Goal: Task Accomplishment & Management: Manage account settings

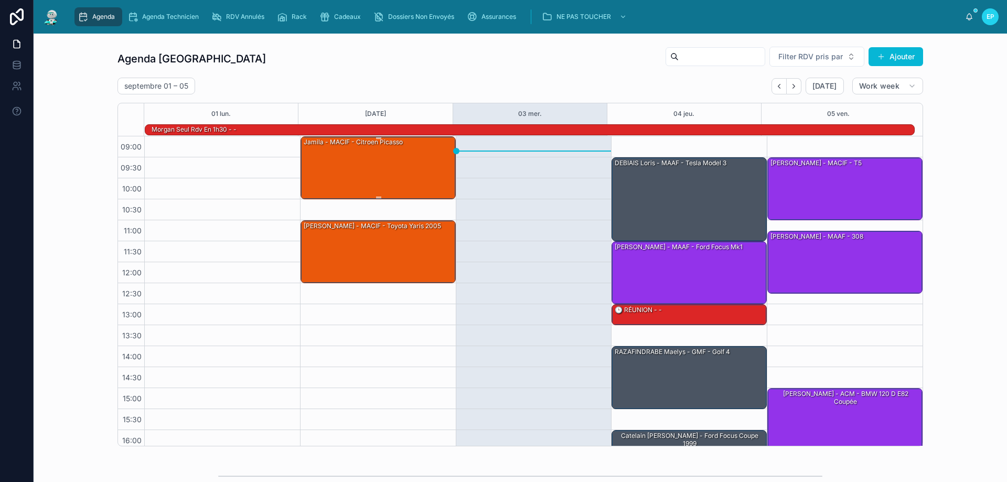
click at [354, 182] on div "Jamila - MACIF - Citroen picasso" at bounding box center [379, 167] width 152 height 61
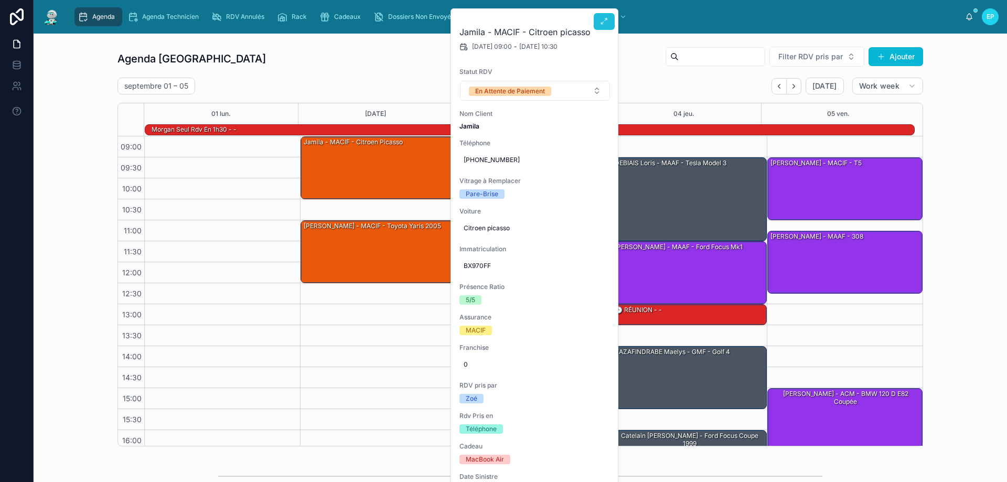
click at [602, 22] on icon at bounding box center [604, 21] width 8 height 8
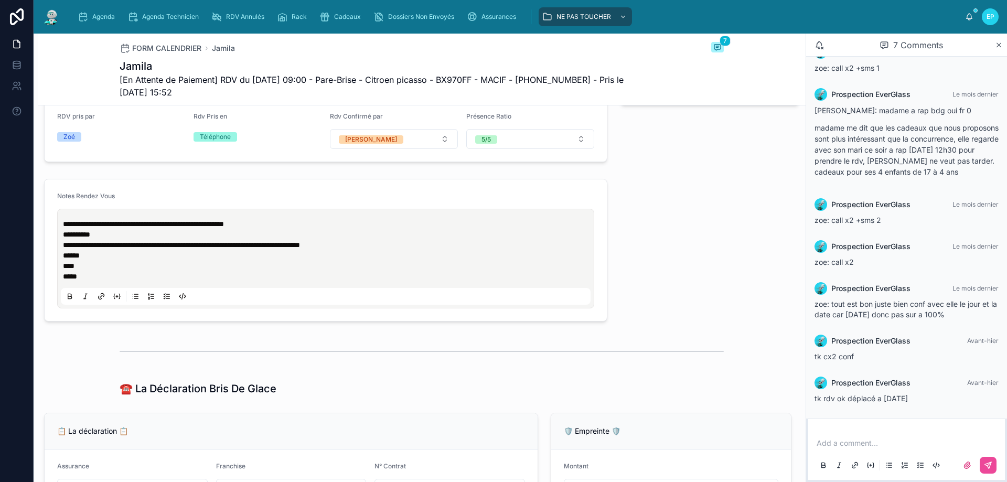
scroll to position [525, 0]
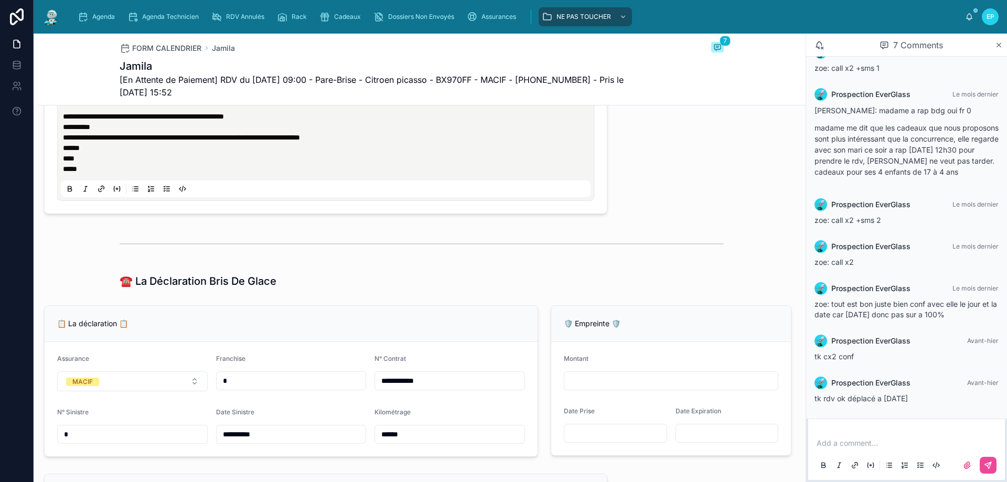
type input "*********"
type input "**********"
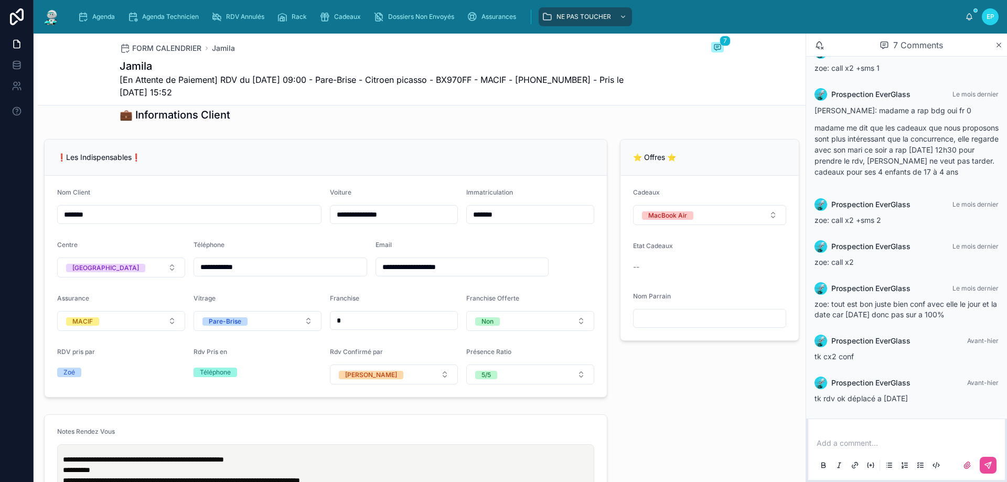
scroll to position [420, 0]
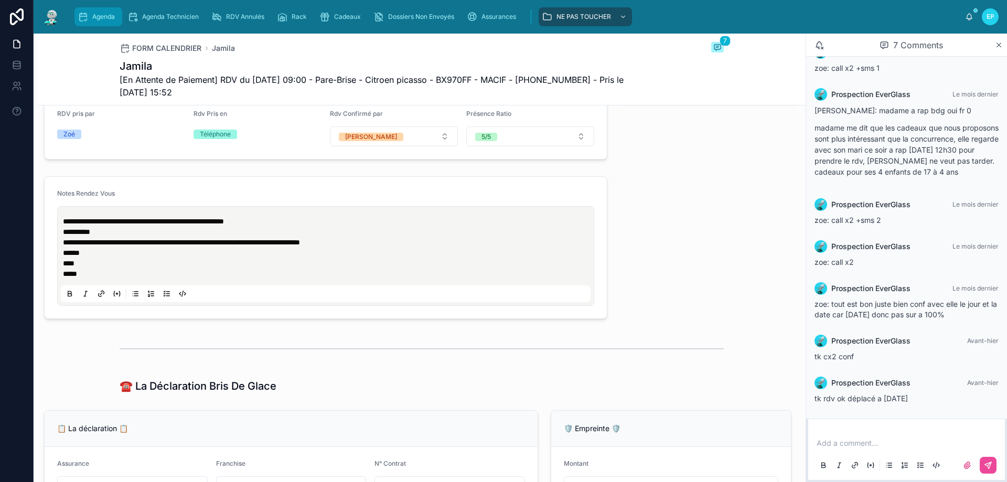
click at [94, 22] on div "Agenda" at bounding box center [98, 16] width 41 height 17
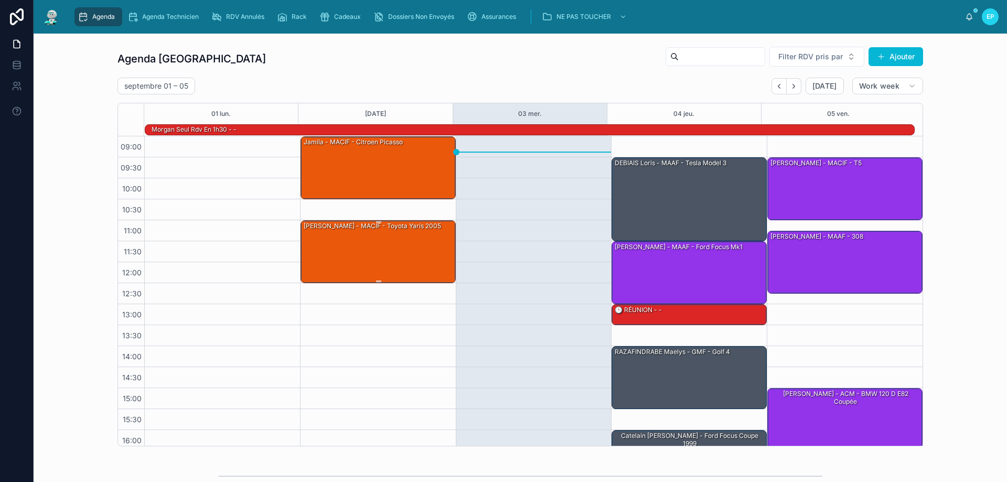
click at [372, 247] on div "[PERSON_NAME] - MACIF - Toyota Yaris 2005" at bounding box center [379, 251] width 152 height 61
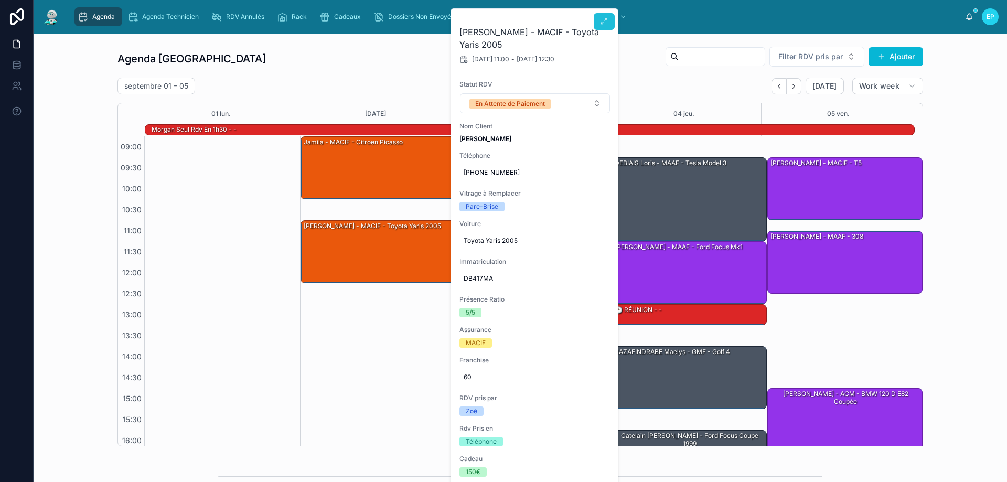
click at [603, 22] on icon at bounding box center [604, 21] width 8 height 8
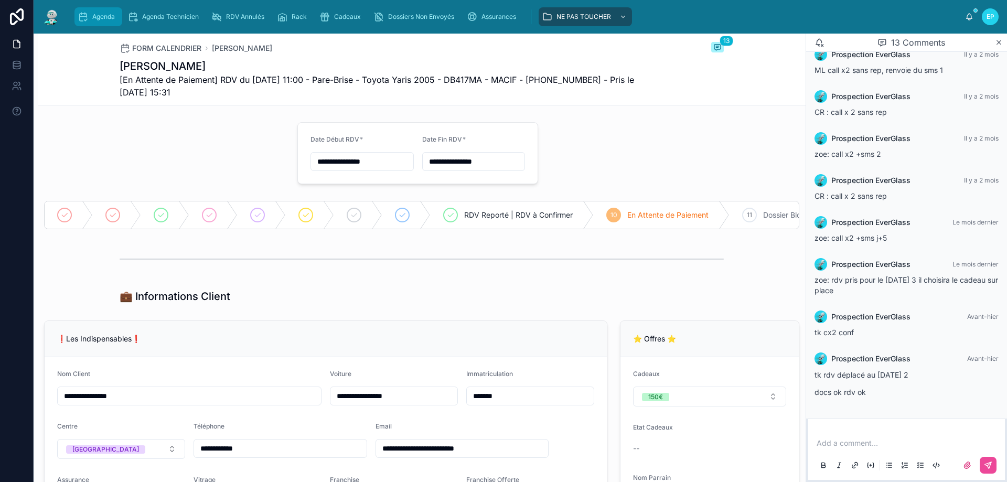
click at [110, 20] on span "Agenda" at bounding box center [103, 17] width 23 height 8
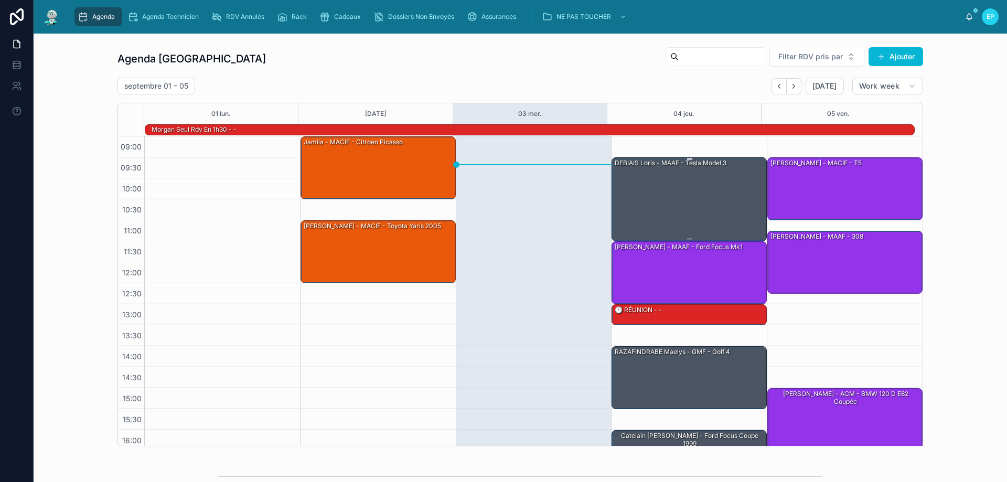
click at [672, 201] on div "DEBIAIS Loris - MAAF - Tesla model 3" at bounding box center [690, 199] width 152 height 82
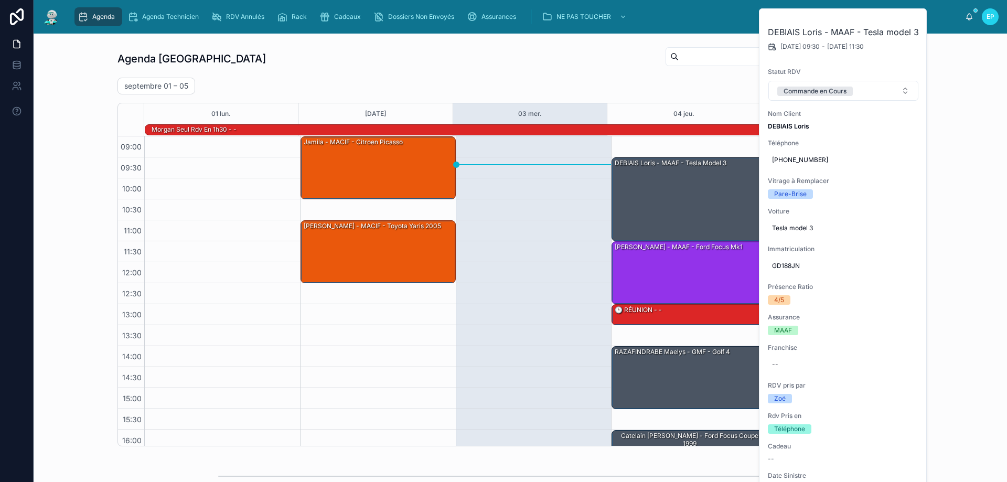
click at [504, 244] on div at bounding box center [534, 325] width 156 height 378
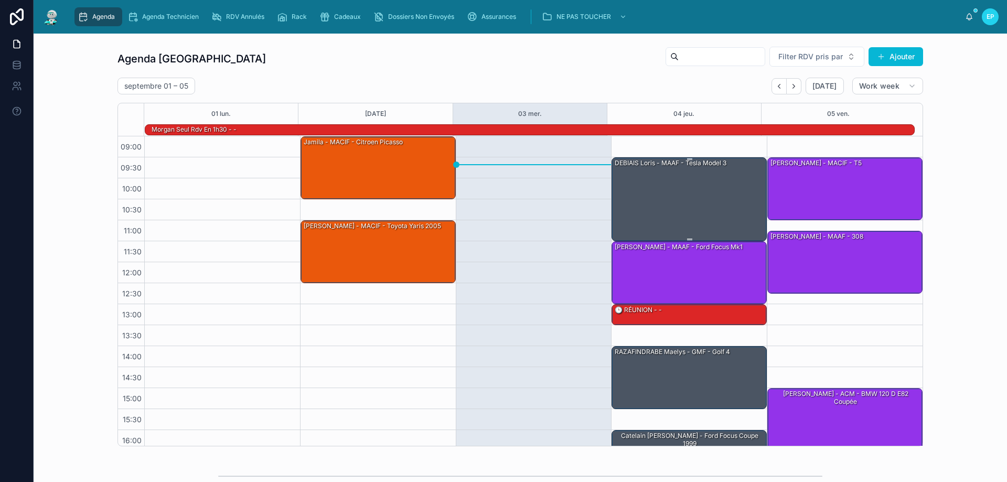
click at [705, 182] on div "DEBIAIS Loris - MAAF - Tesla model 3" at bounding box center [690, 199] width 152 height 82
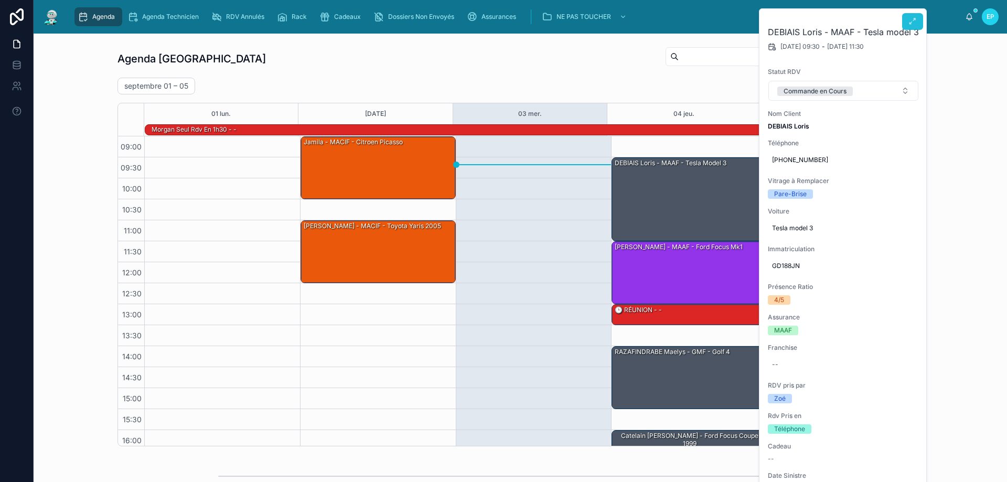
click at [917, 15] on button at bounding box center [912, 21] width 21 height 17
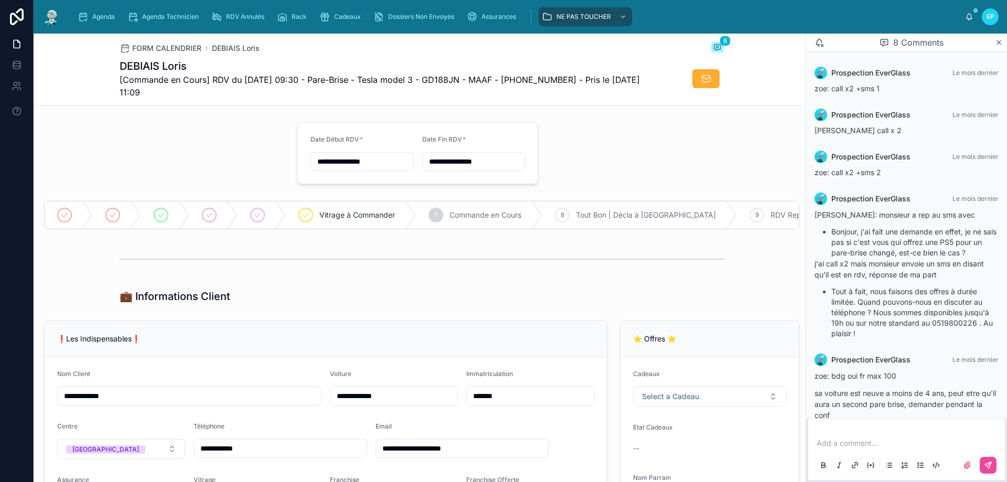
scroll to position [398, 0]
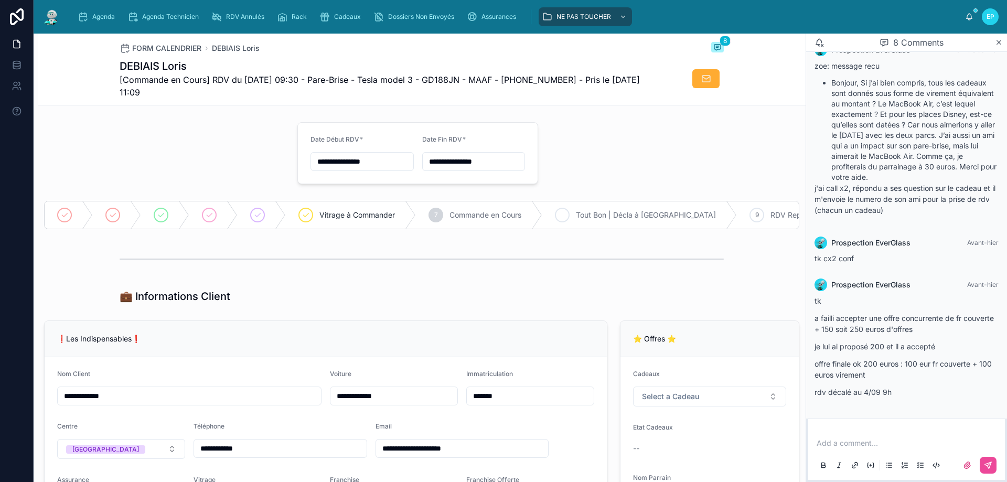
click at [630, 208] on div "8 Tout Bon | Décla à Faire" at bounding box center [639, 214] width 195 height 27
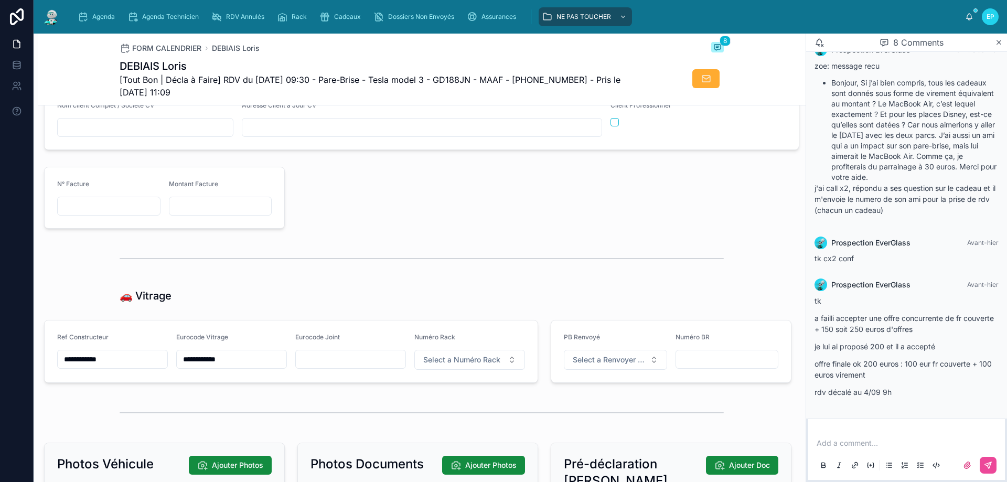
type input "**********"
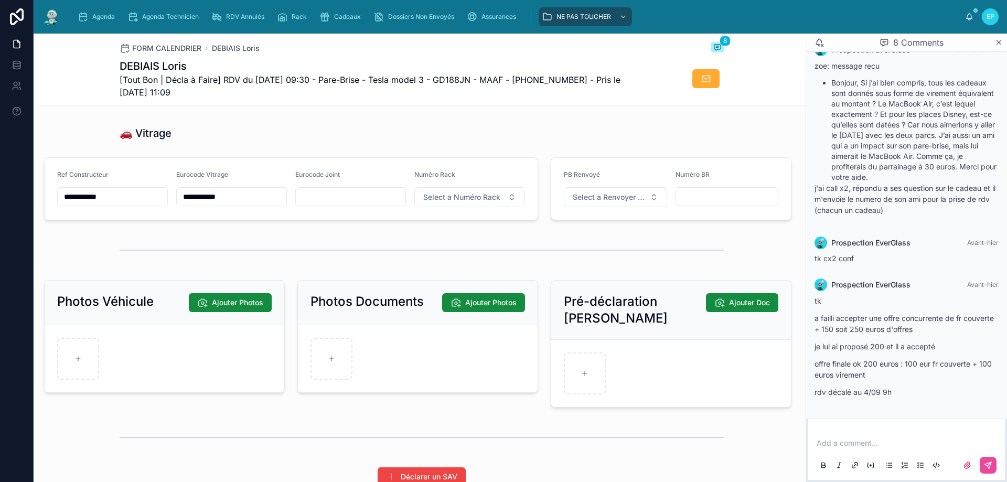
scroll to position [1259, 0]
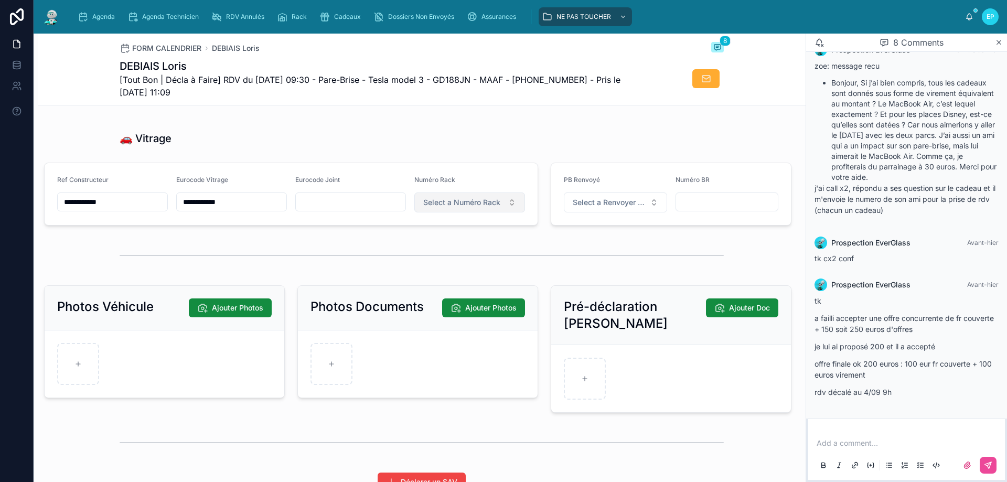
click at [494, 208] on span "Select a Numéro Rack" at bounding box center [461, 202] width 77 height 10
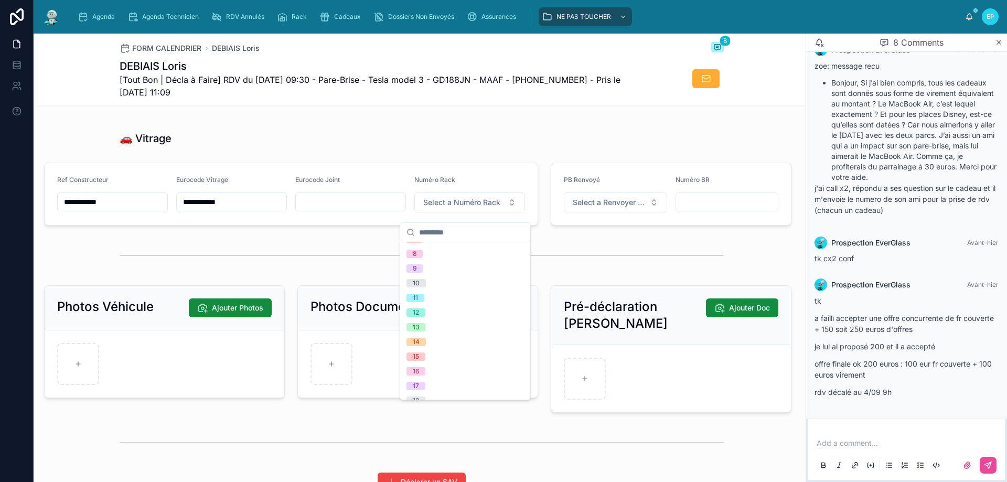
scroll to position [105, 0]
click at [443, 336] on div "14" at bounding box center [465, 338] width 126 height 15
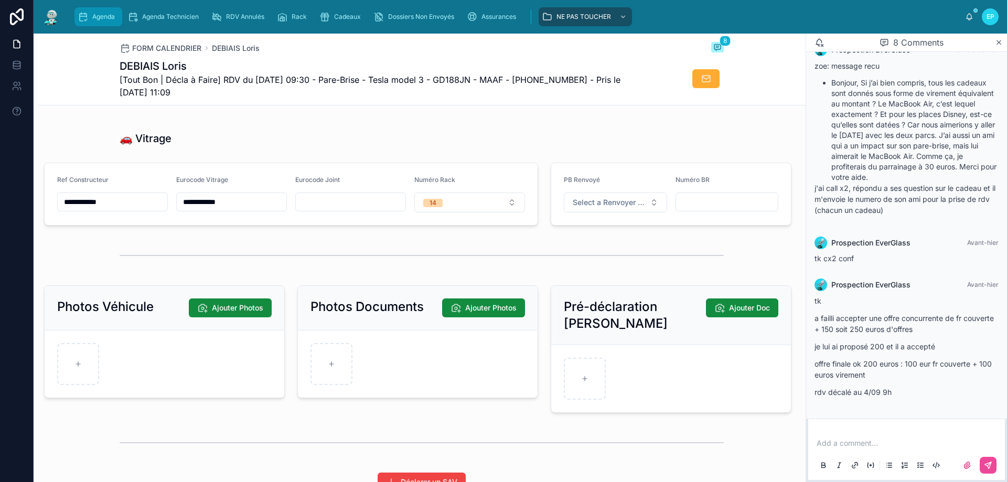
click at [114, 18] on span "Agenda" at bounding box center [103, 17] width 23 height 8
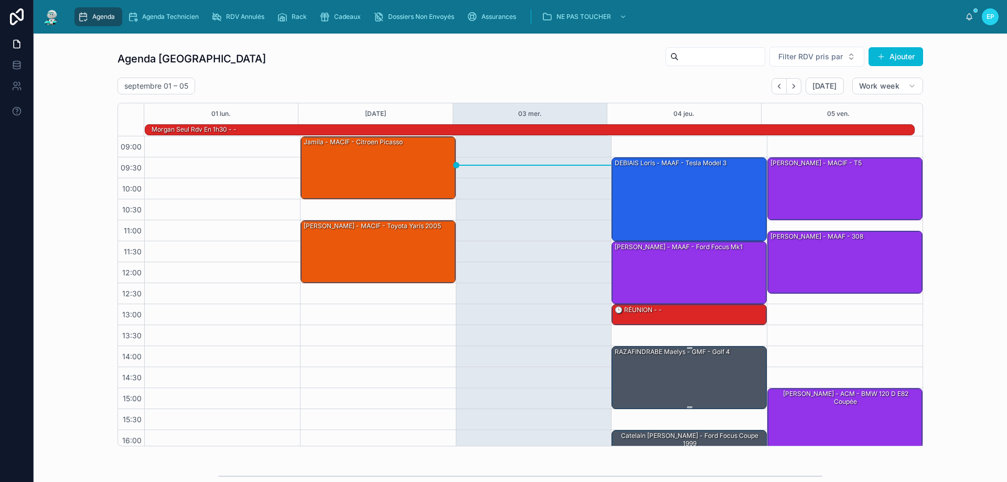
click at [680, 384] on div "RAZAFINDRABE Maelys - GMF - golf 4" at bounding box center [690, 377] width 152 height 61
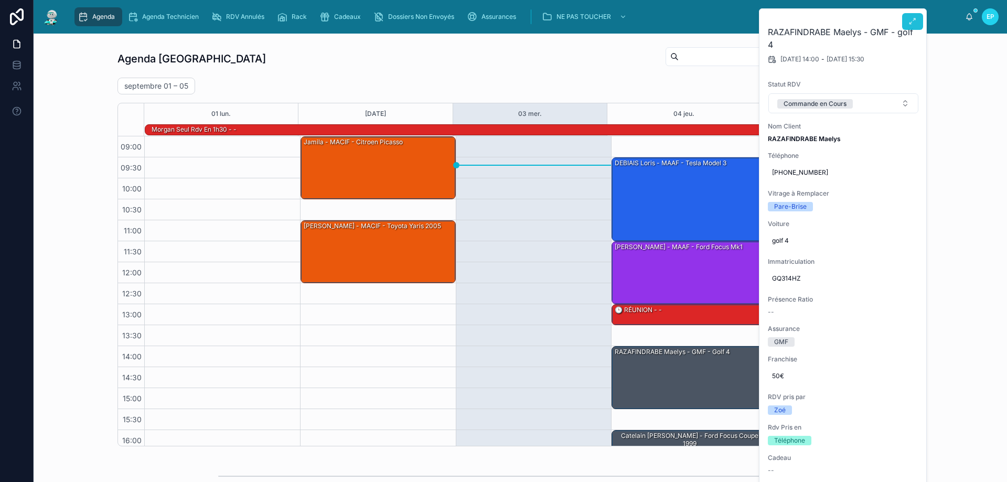
click at [914, 19] on icon at bounding box center [913, 21] width 8 height 8
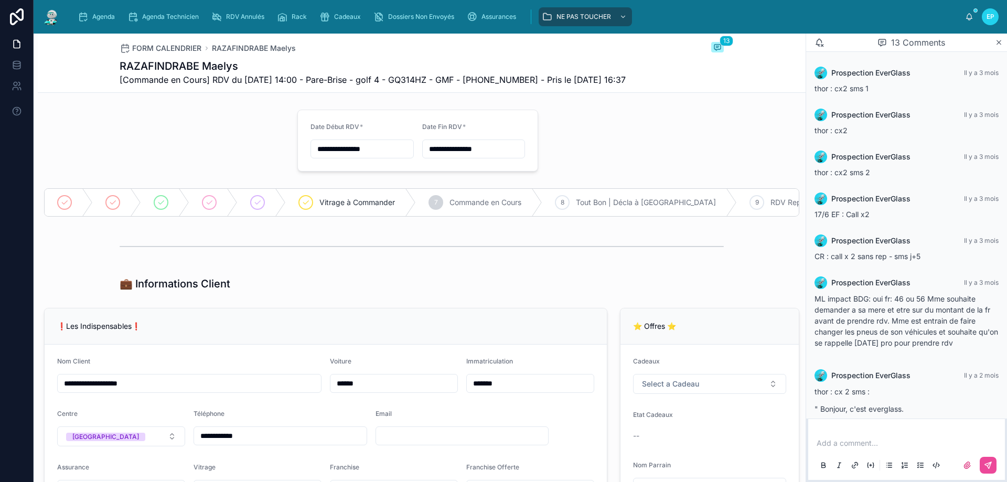
scroll to position [644, 0]
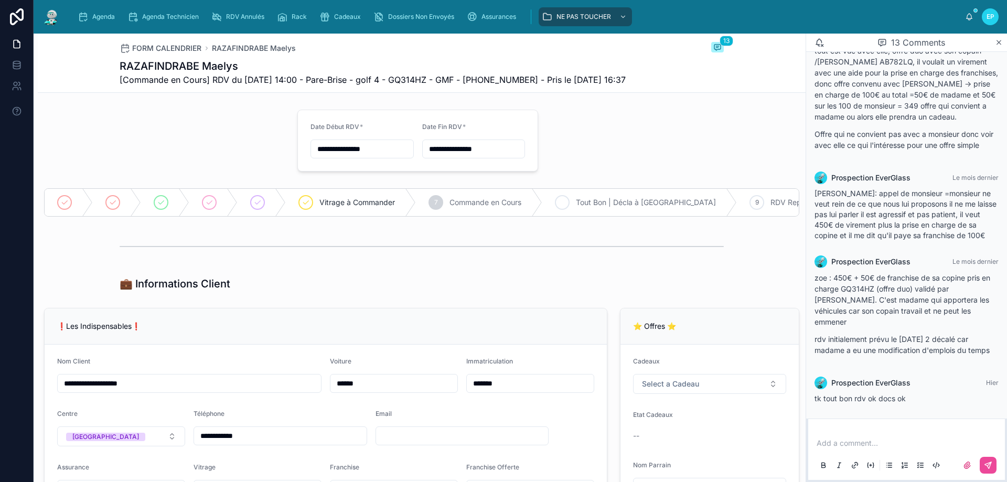
click at [610, 208] on span "Tout Bon | Décla à [GEOGRAPHIC_DATA]" at bounding box center [646, 202] width 140 height 10
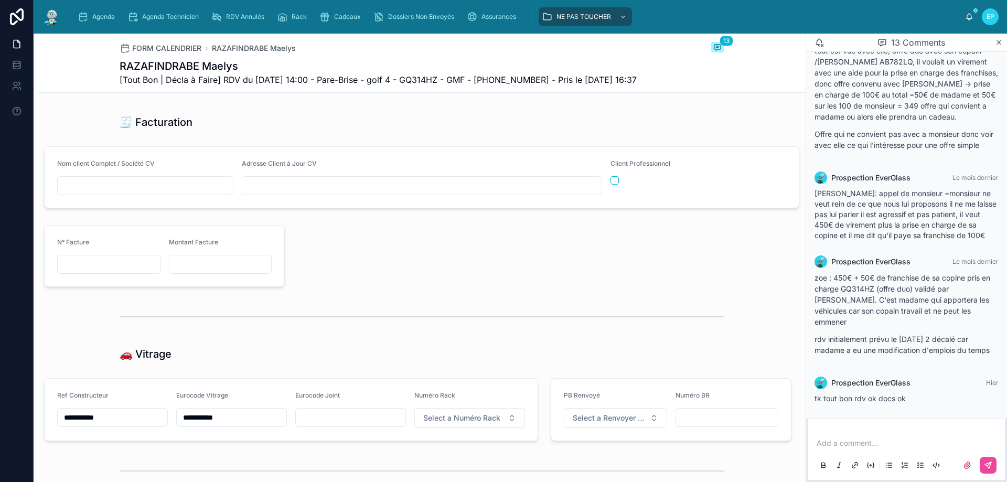
scroll to position [1312, 0]
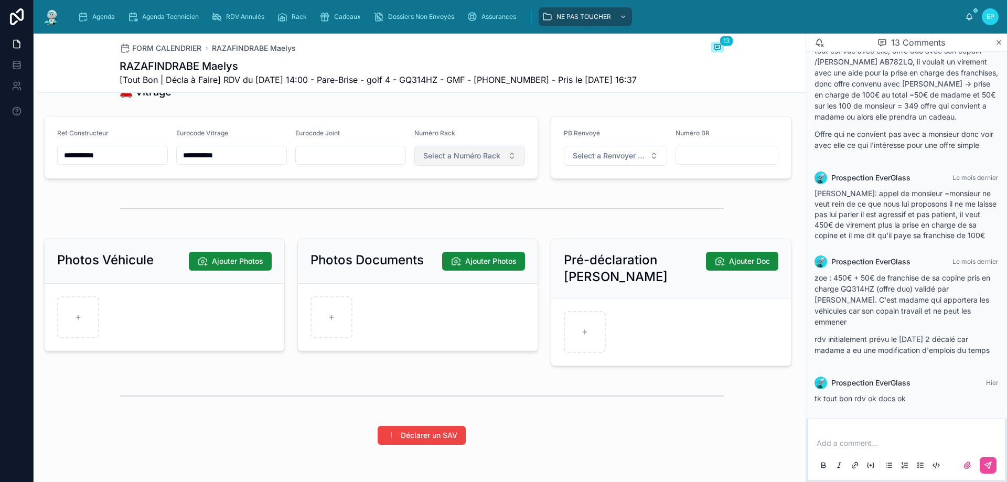
click at [495, 161] on span "Select a Numéro Rack" at bounding box center [461, 156] width 77 height 10
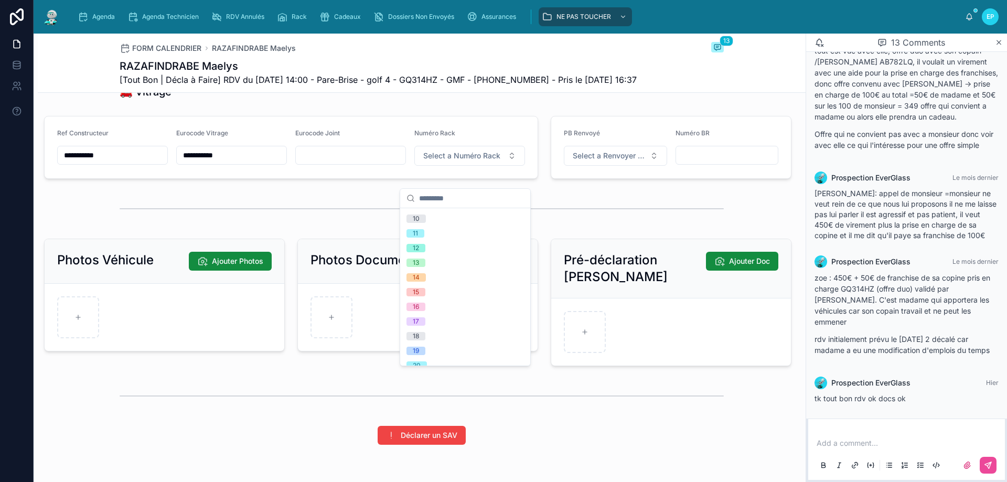
scroll to position [157, 0]
click at [445, 335] on div "20" at bounding box center [465, 339] width 126 height 15
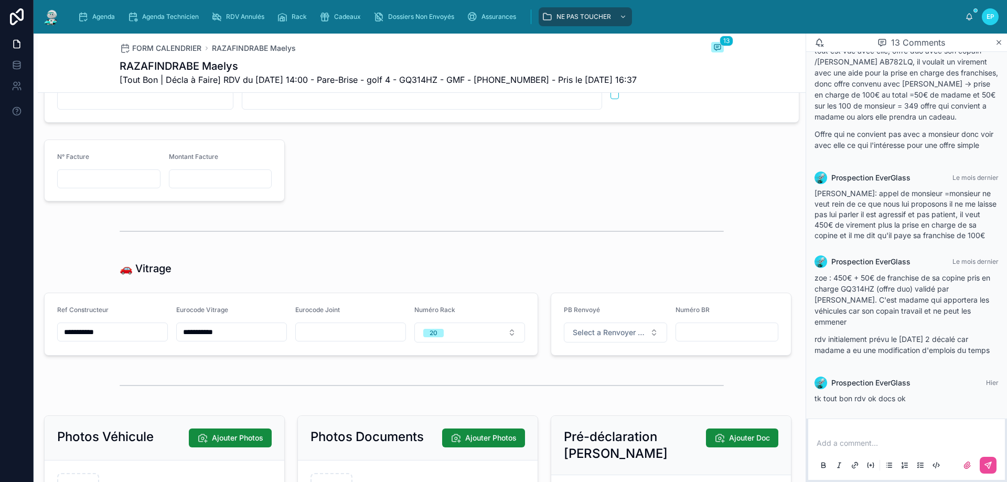
scroll to position [1207, 0]
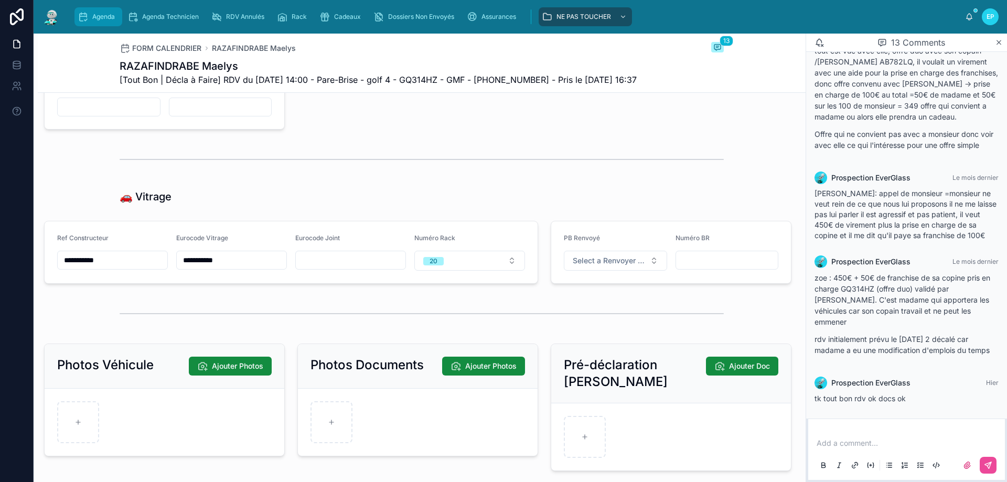
click at [109, 21] on div "Agenda" at bounding box center [98, 16] width 41 height 17
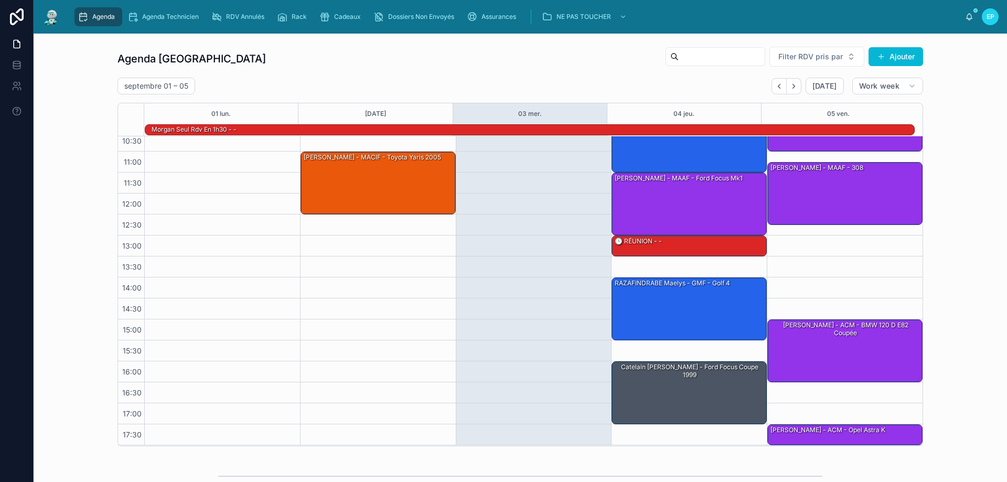
scroll to position [68, 0]
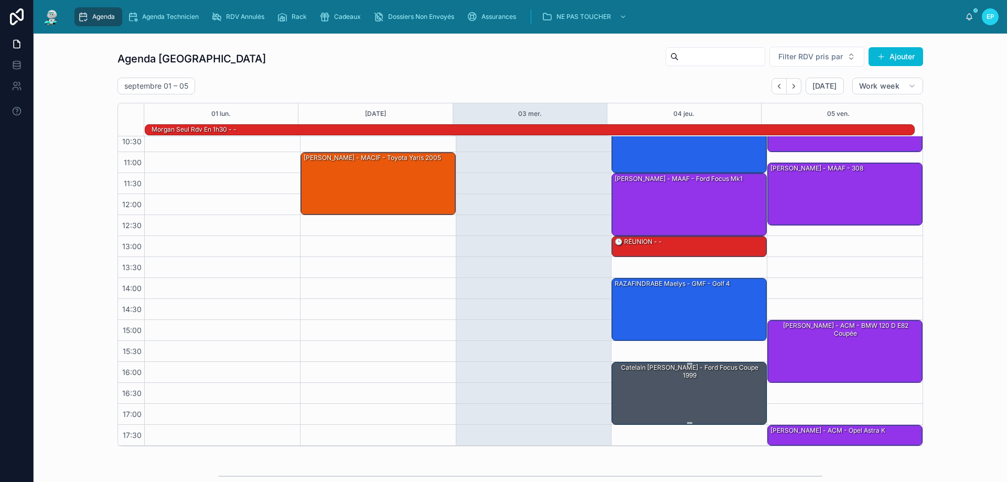
click at [667, 397] on div "Catelain [PERSON_NAME] - Ford focus coupe 1999" at bounding box center [690, 393] width 152 height 61
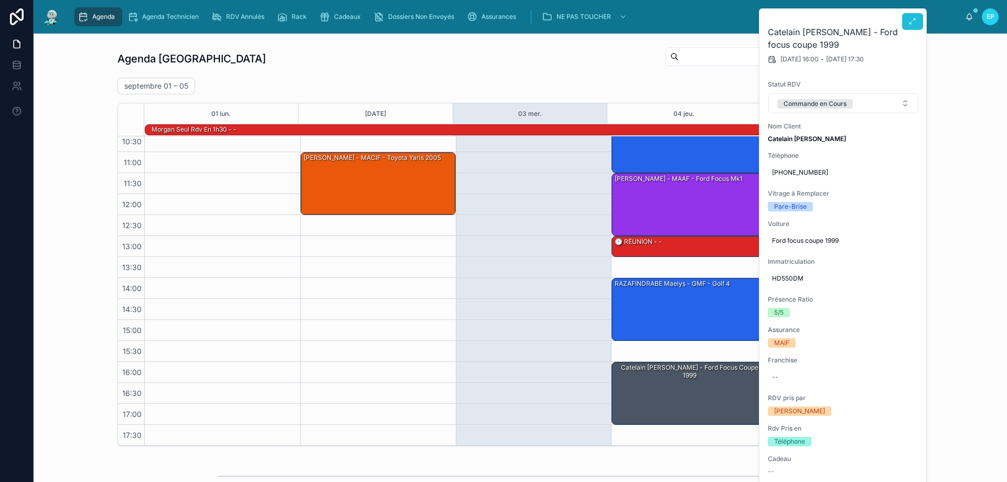
click at [914, 20] on icon at bounding box center [913, 21] width 8 height 8
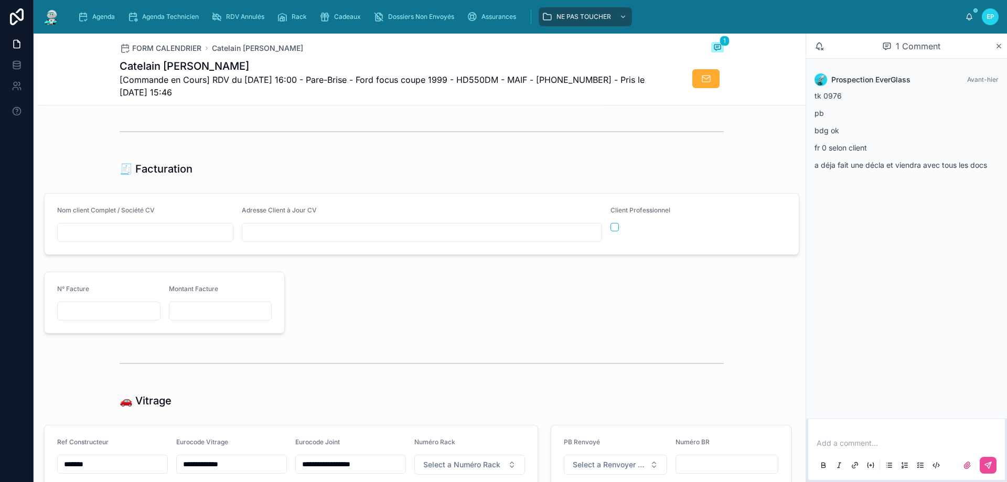
scroll to position [1207, 0]
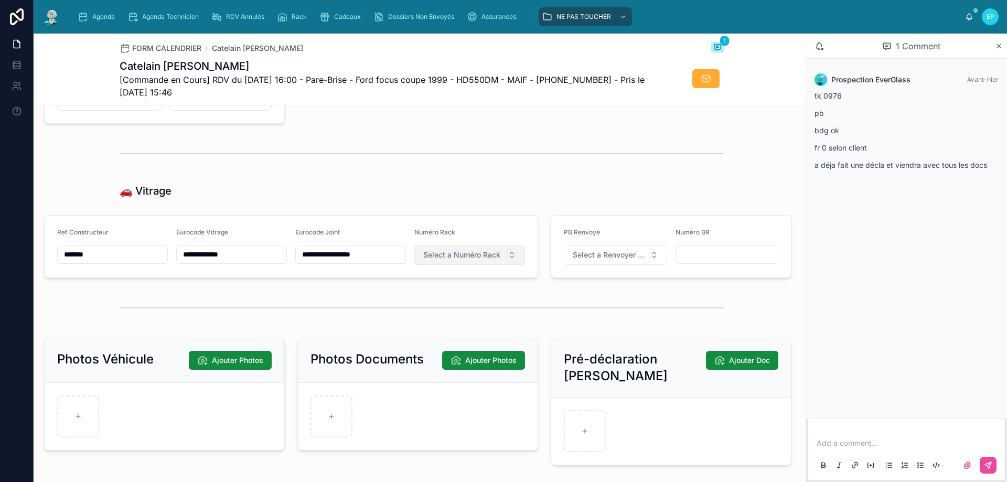
click at [500, 262] on button "Select a Numéro Rack" at bounding box center [469, 255] width 111 height 20
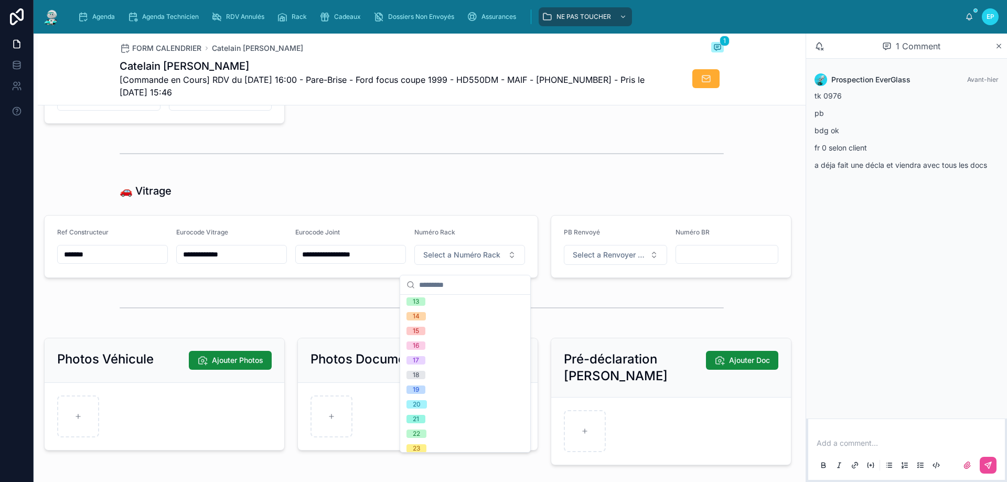
scroll to position [315, 0]
click at [450, 295] on div "22" at bounding box center [465, 298] width 126 height 15
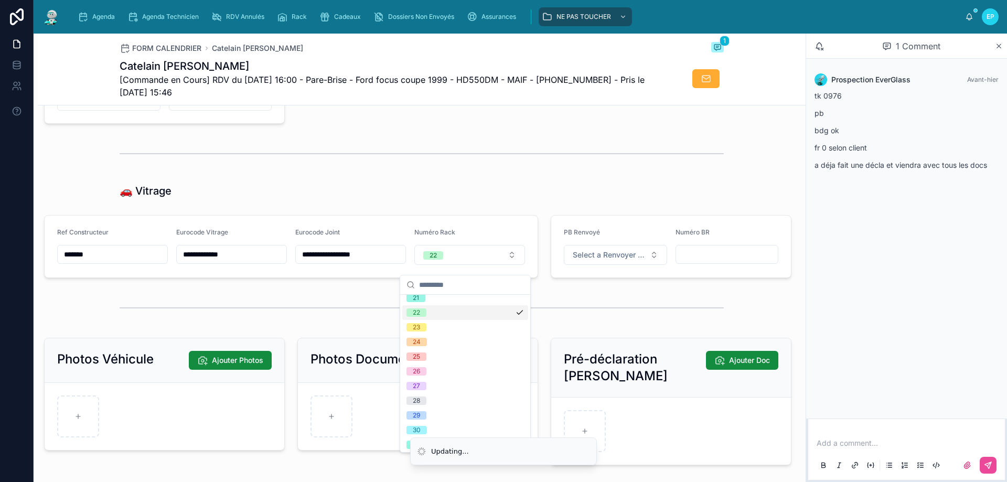
scroll to position [329, 0]
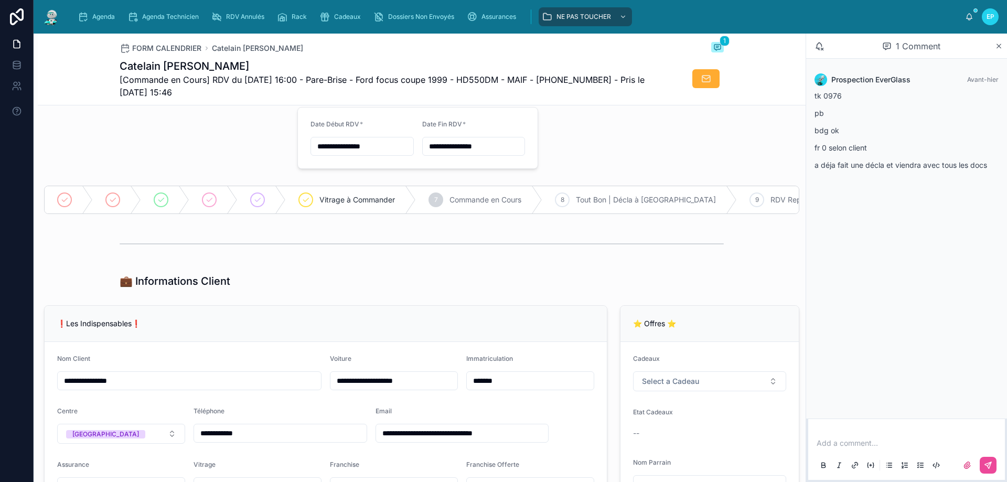
scroll to position [0, 0]
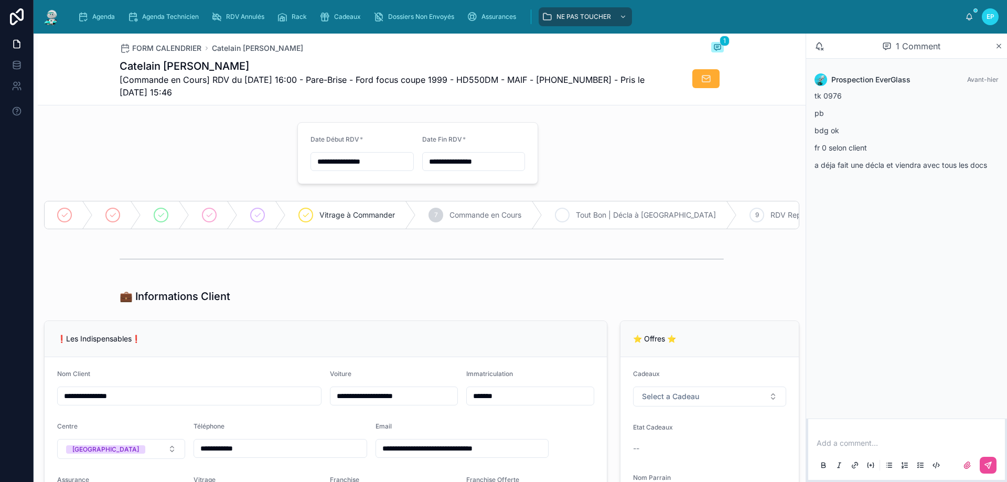
click at [642, 219] on span "Tout Bon | Décla à [GEOGRAPHIC_DATA]" at bounding box center [646, 215] width 140 height 10
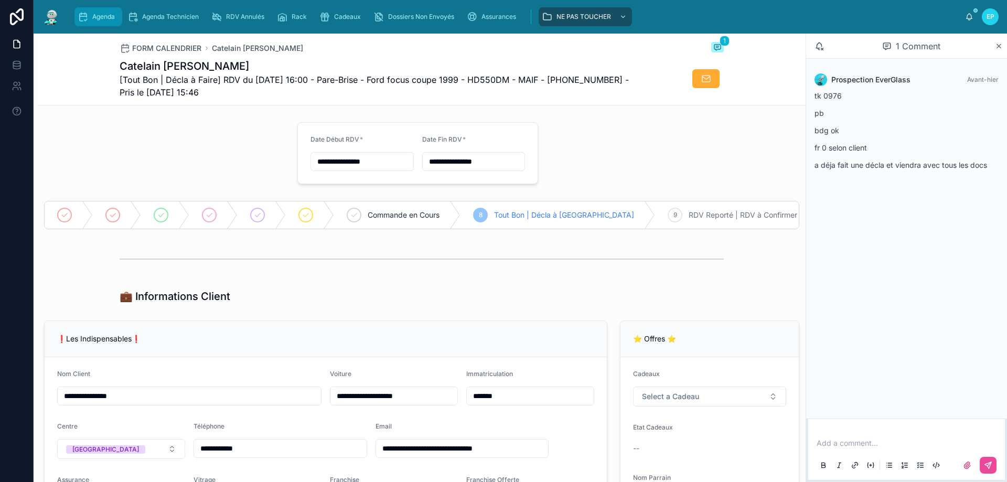
click at [104, 9] on div "Agenda" at bounding box center [98, 16] width 41 height 17
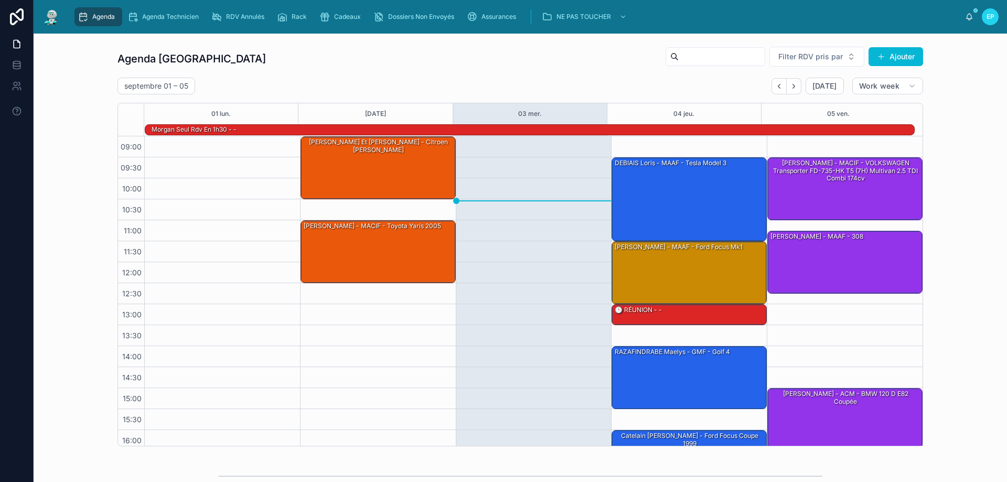
click at [504, 220] on div at bounding box center [534, 325] width 156 height 378
click at [331, 15] on div "Cadeaux" at bounding box center [342, 16] width 46 height 17
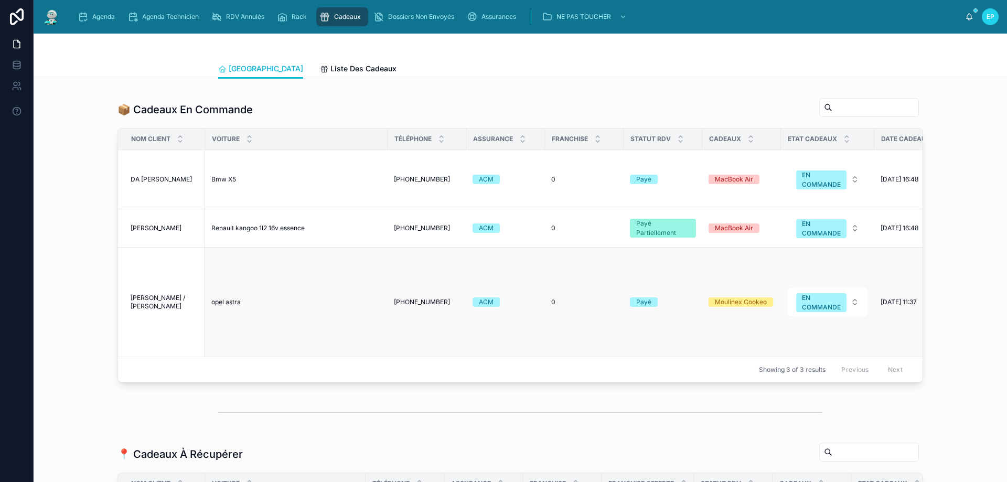
scroll to position [577, 0]
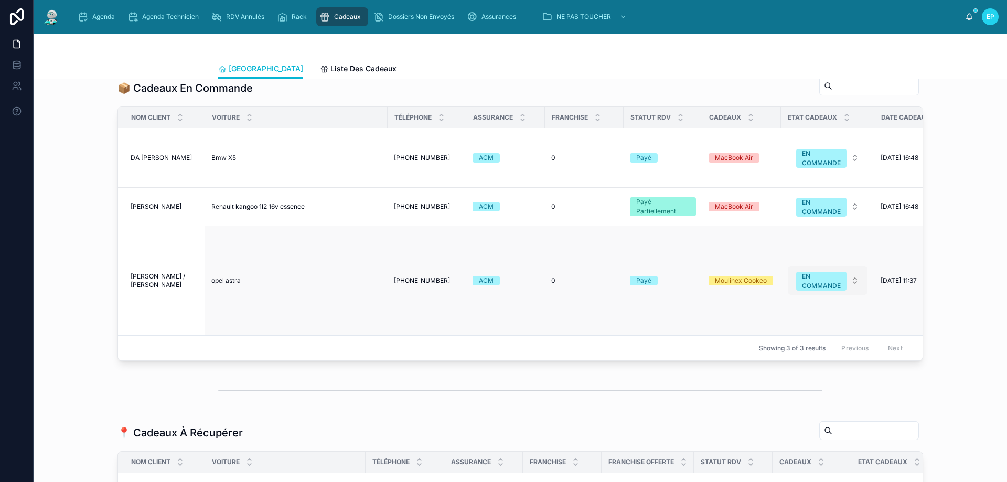
click at [850, 293] on button "EN COMMANDE" at bounding box center [828, 281] width 80 height 28
click at [810, 392] on div "A RECUPERER" at bounding box center [793, 389] width 43 height 9
click at [159, 289] on span "[PERSON_NAME] / [PERSON_NAME]" at bounding box center [165, 280] width 68 height 17
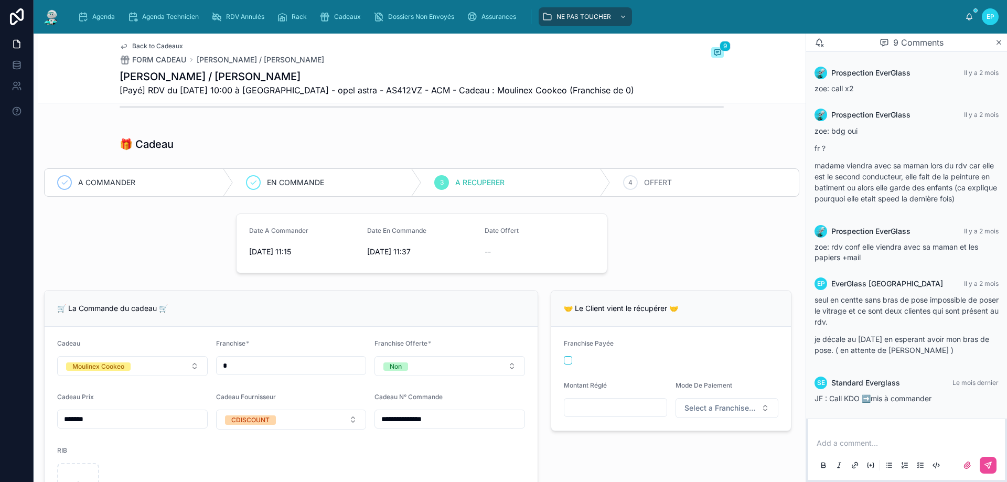
scroll to position [157, 0]
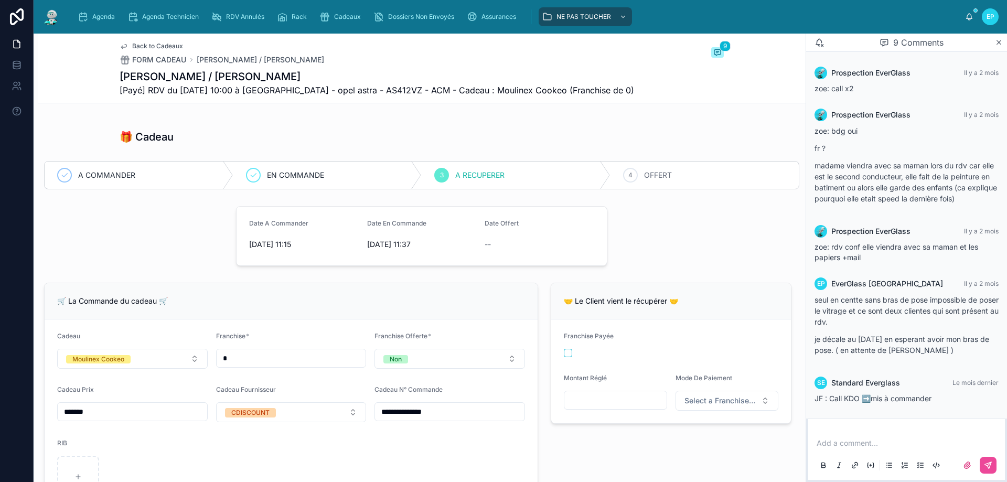
click at [886, 436] on div "Add a comment..." at bounding box center [907, 454] width 184 height 44
click at [859, 446] on p at bounding box center [909, 443] width 184 height 10
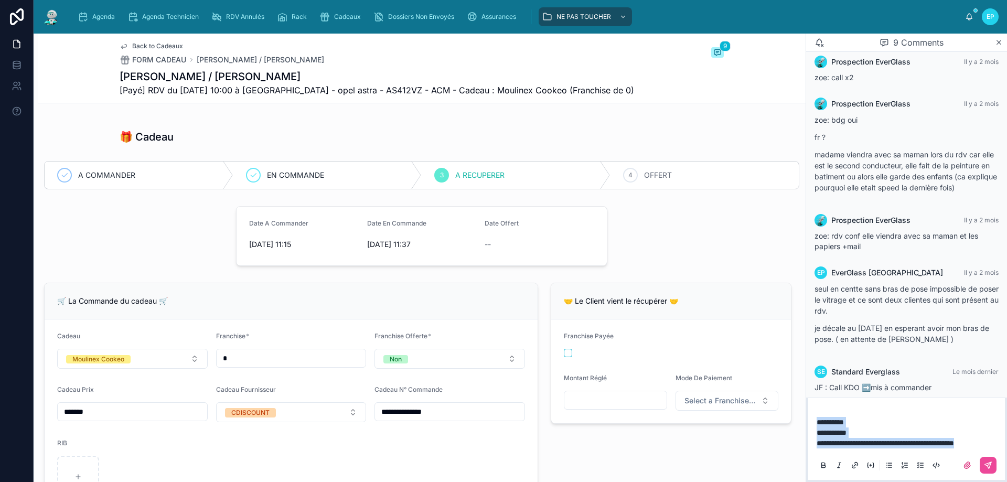
drag, startPoint x: 871, startPoint y: 441, endPoint x: 815, endPoint y: 411, distance: 64.3
click at [815, 411] on div "**********" at bounding box center [907, 443] width 184 height 65
copy div "**********"
click at [933, 440] on span "**********" at bounding box center [885, 443] width 137 height 7
click at [874, 440] on span "**********" at bounding box center [884, 443] width 135 height 7
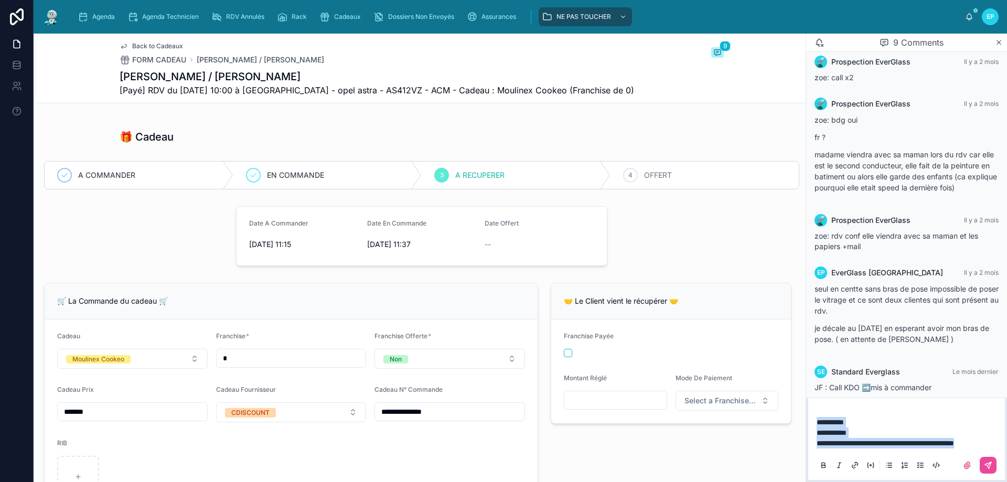
drag, startPoint x: 1000, startPoint y: 442, endPoint x: 791, endPoint y: 417, distance: 210.9
click at [791, 417] on div "**********" at bounding box center [521, 258] width 974 height 449
copy div "**********"
click at [112, 218] on div at bounding box center [134, 236] width 192 height 68
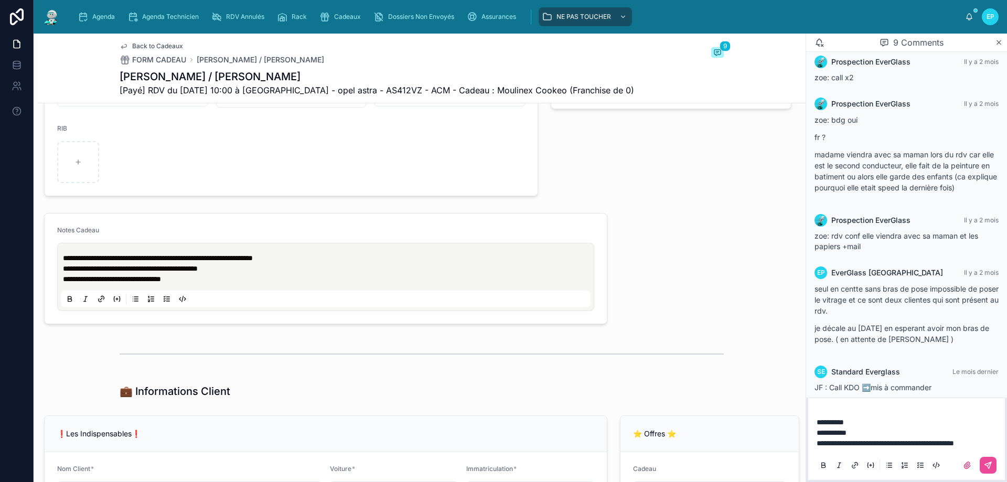
click at [66, 256] on span "**********" at bounding box center [158, 257] width 190 height 7
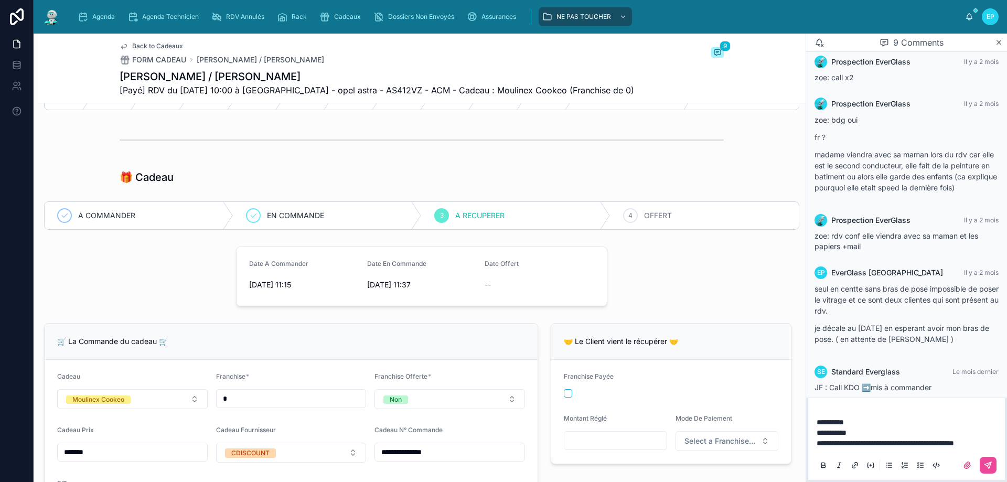
scroll to position [105, 0]
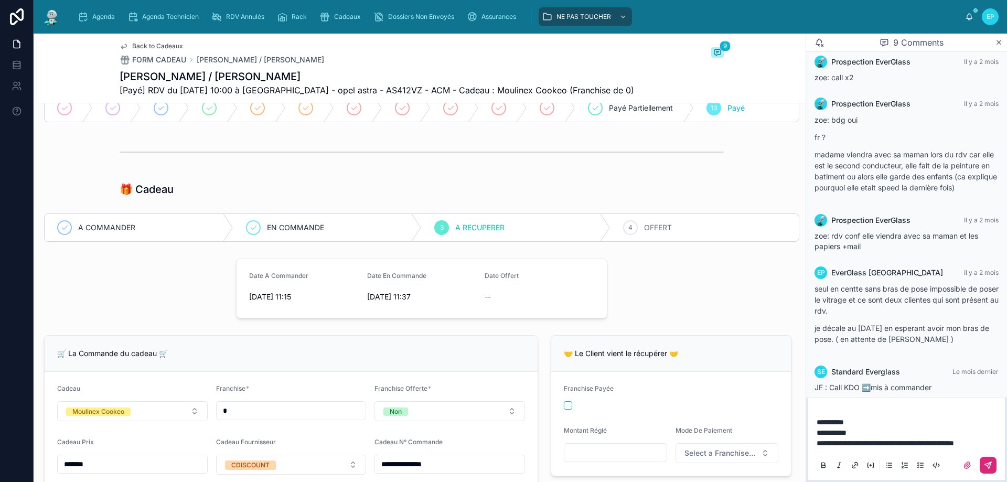
click at [986, 466] on icon at bounding box center [988, 465] width 8 height 8
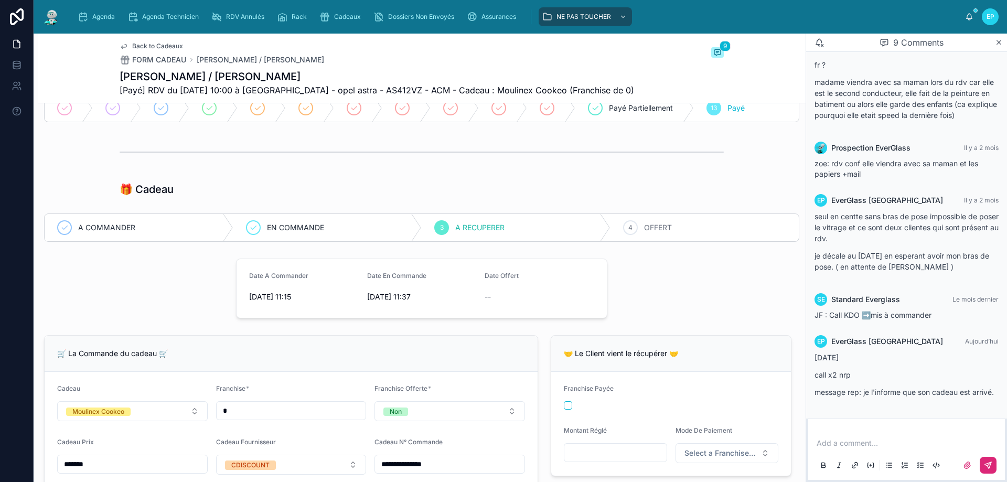
scroll to position [294, 0]
click at [114, 17] on span "Agenda" at bounding box center [103, 17] width 23 height 8
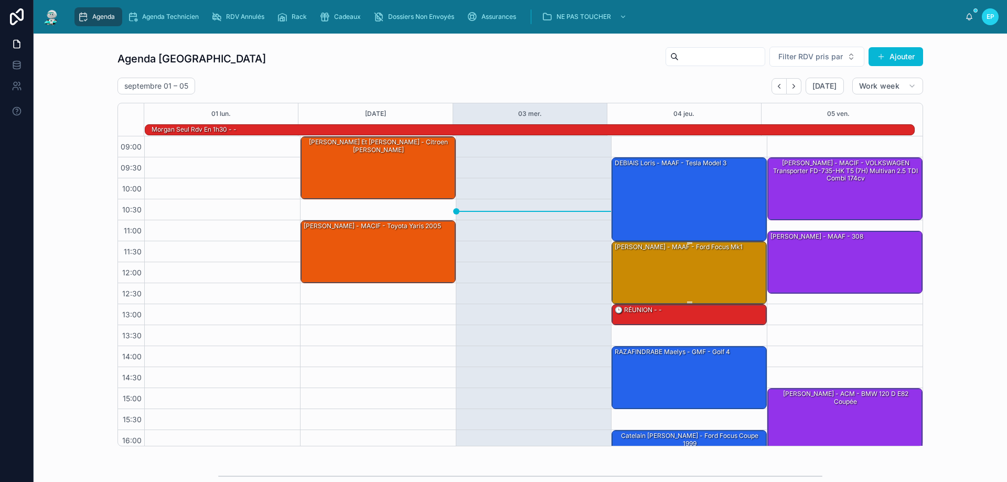
click at [682, 264] on div "[PERSON_NAME] - MAAF - Ford focus mk1" at bounding box center [690, 272] width 152 height 61
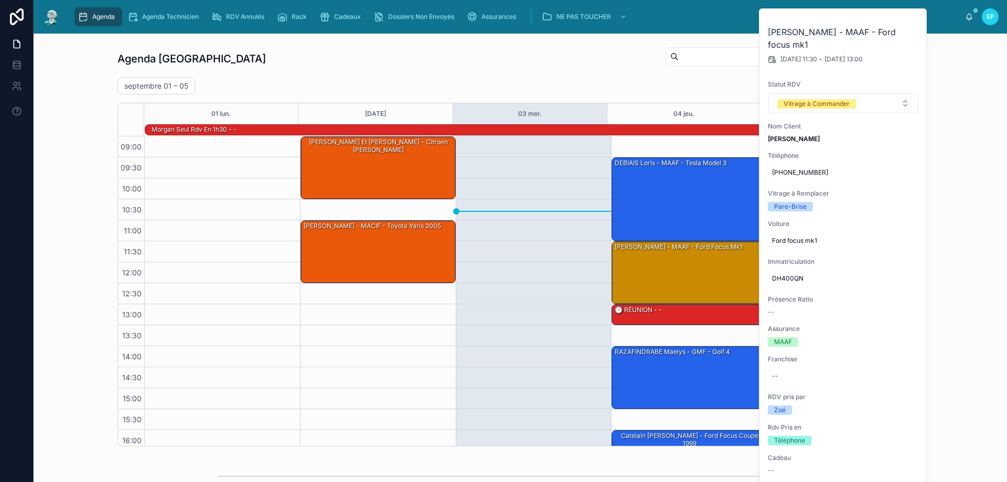
click at [538, 257] on div at bounding box center [534, 325] width 156 height 378
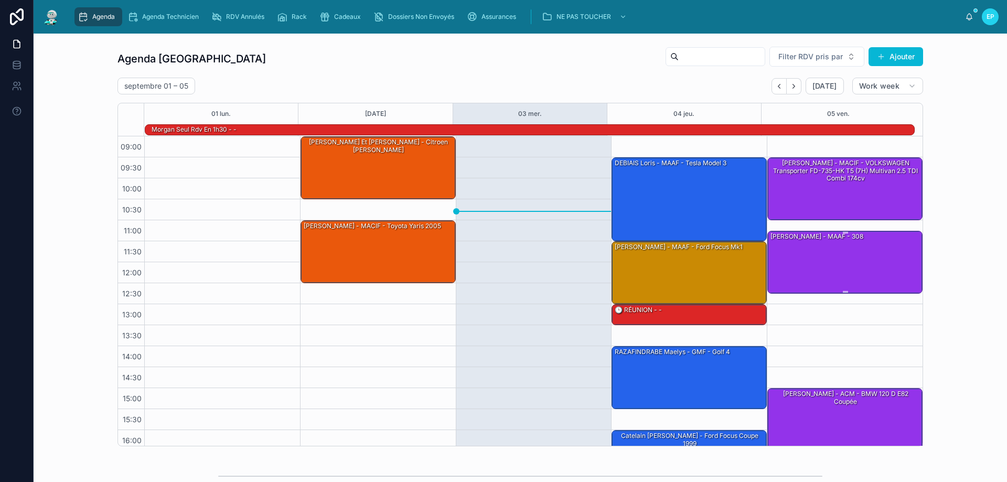
click at [831, 239] on div "[PERSON_NAME] - MAAF - 308" at bounding box center [817, 236] width 95 height 9
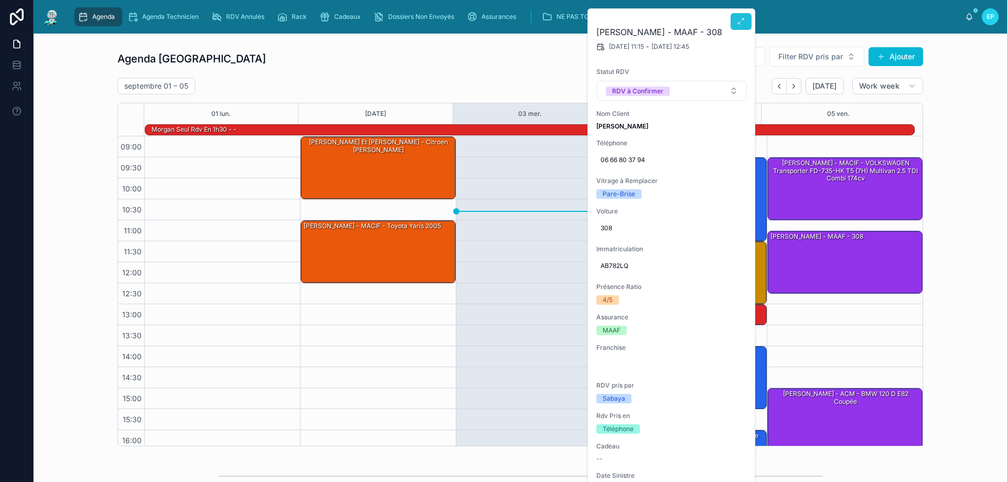
click at [743, 19] on icon at bounding box center [741, 21] width 8 height 8
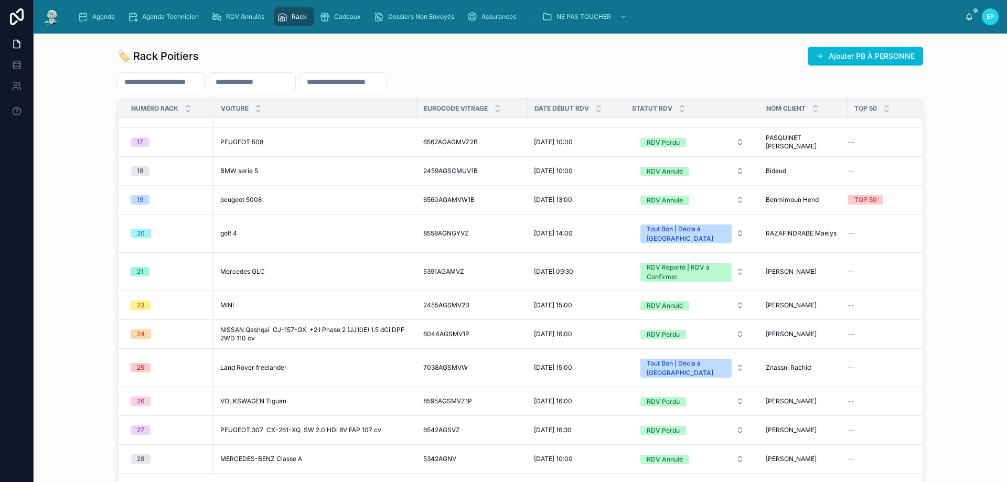
scroll to position [525, 0]
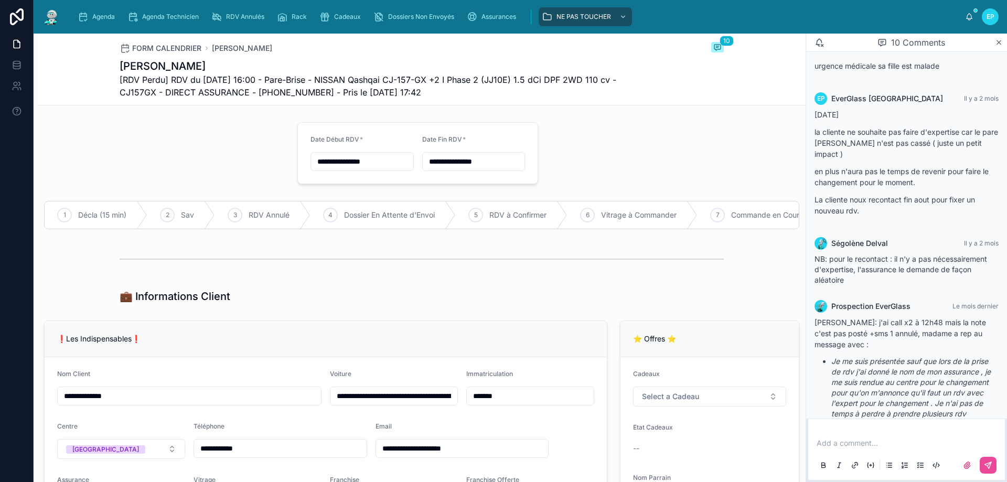
scroll to position [297, 0]
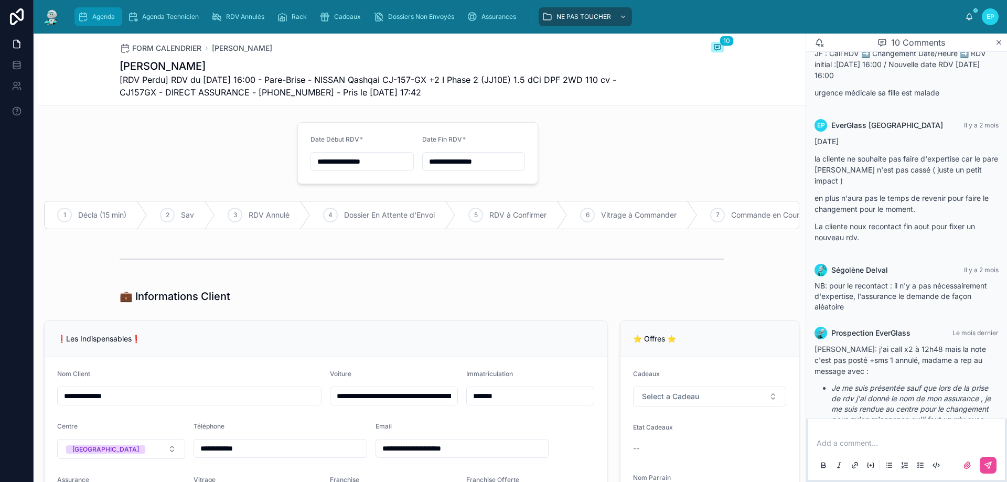
click at [98, 13] on span "Agenda" at bounding box center [103, 17] width 23 height 8
